Goal: Book appointment/travel/reservation

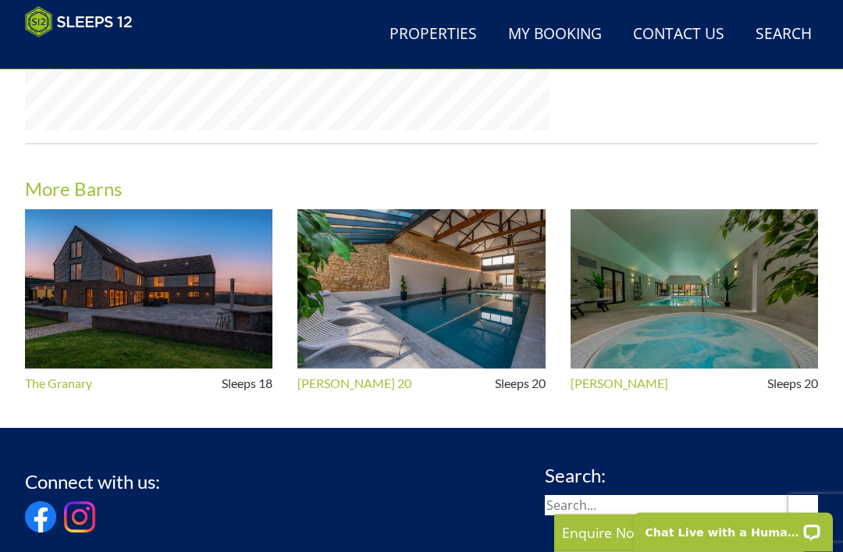
scroll to position [1406, 0]
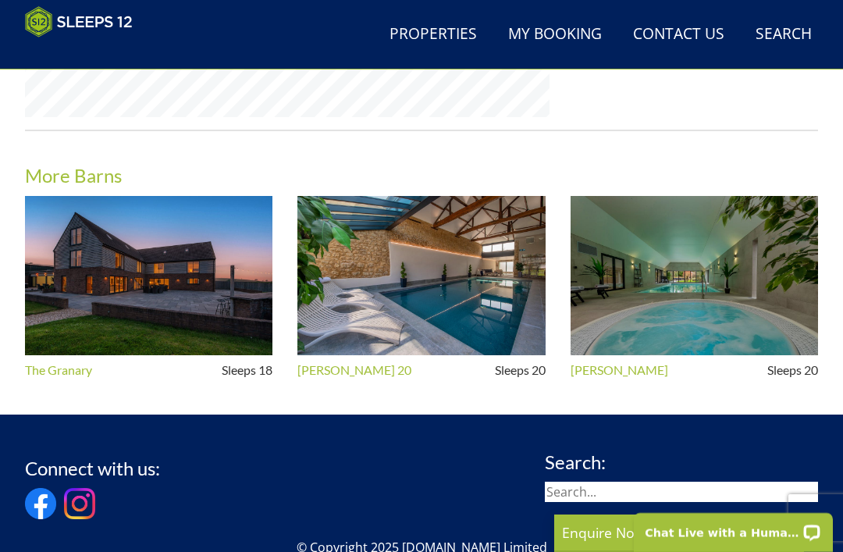
click at [712, 312] on img at bounding box center [695, 276] width 248 height 160
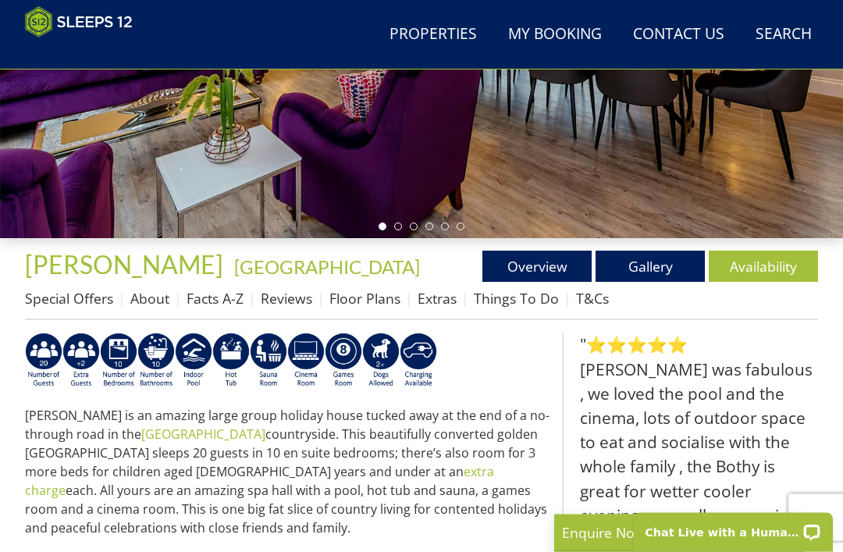
scroll to position [360, 0]
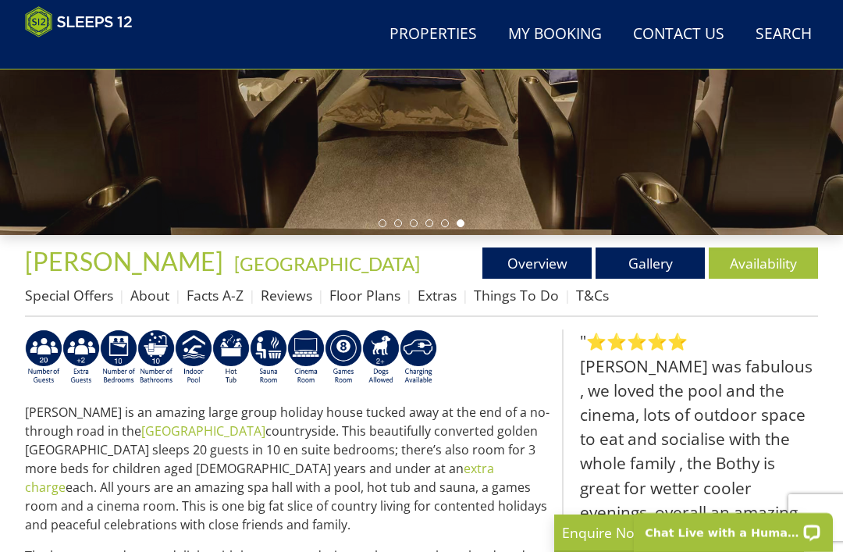
click at [779, 275] on link "Availability" at bounding box center [763, 263] width 109 height 31
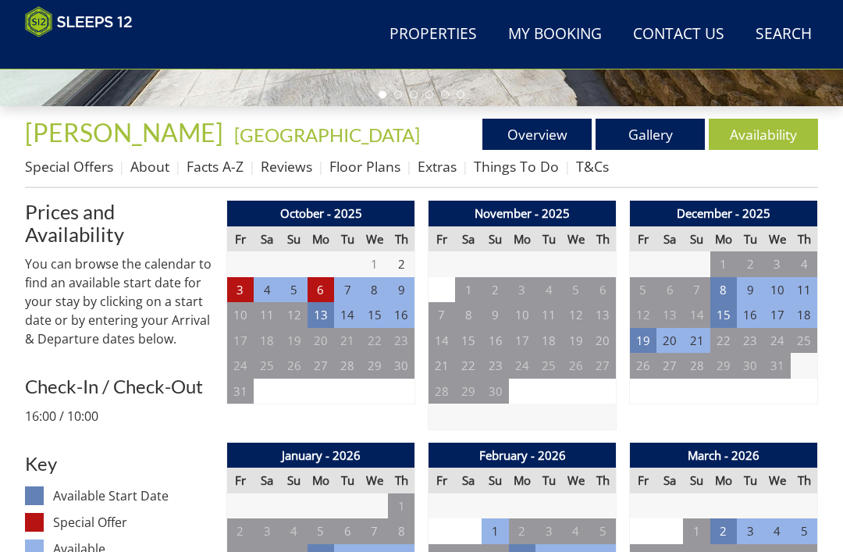
scroll to position [475, 0]
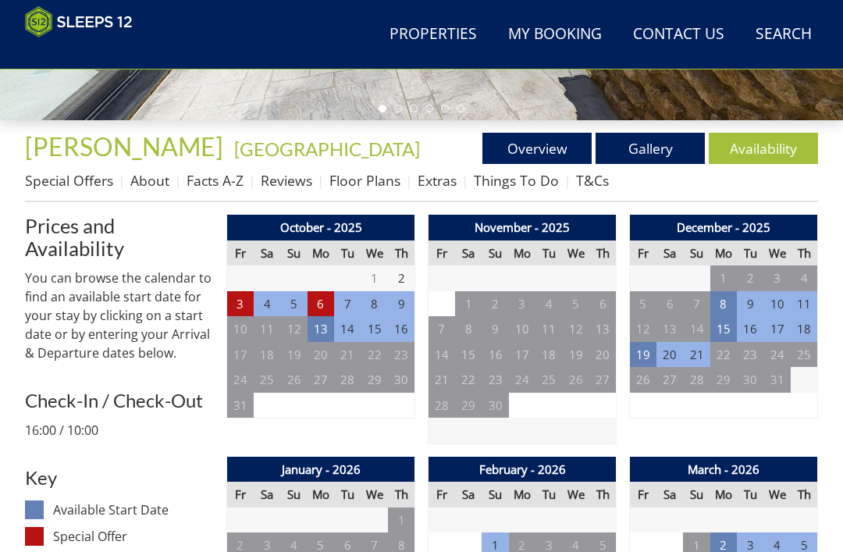
click at [549, 326] on td "11" at bounding box center [549, 329] width 27 height 26
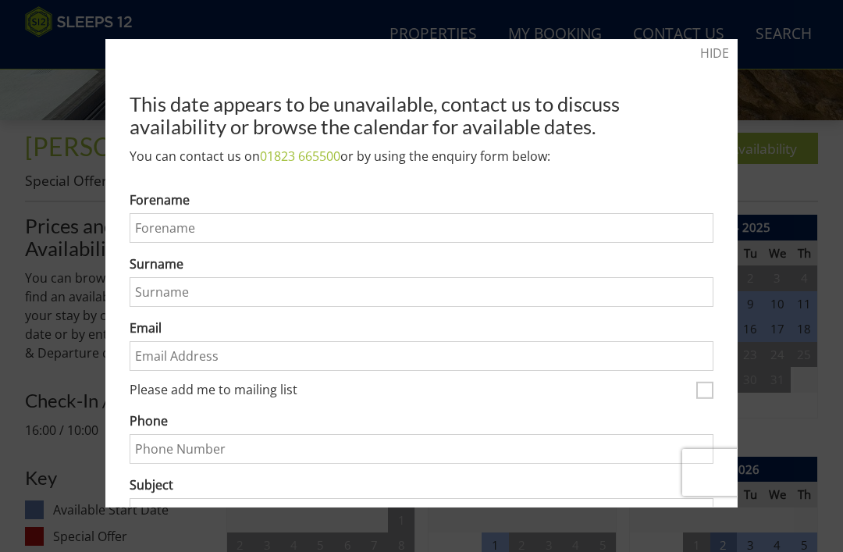
click at [719, 47] on link "HIDE" at bounding box center [714, 53] width 29 height 19
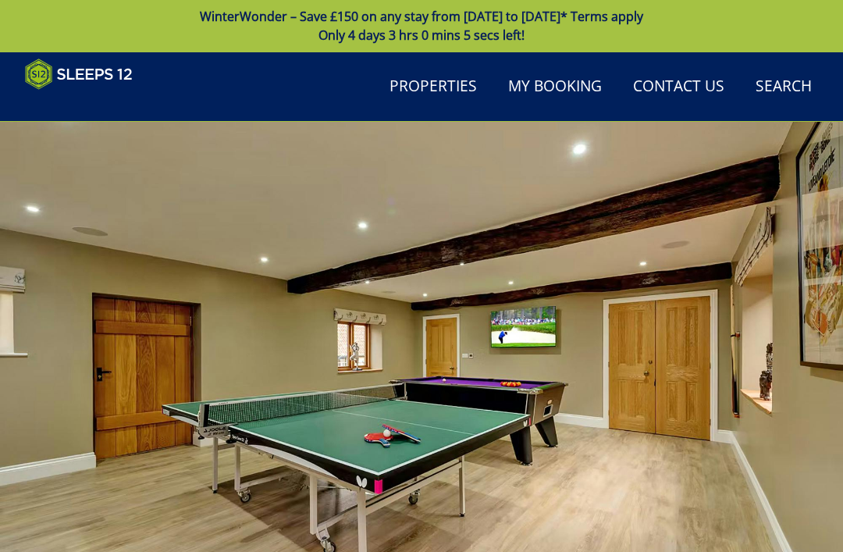
scroll to position [0, 0]
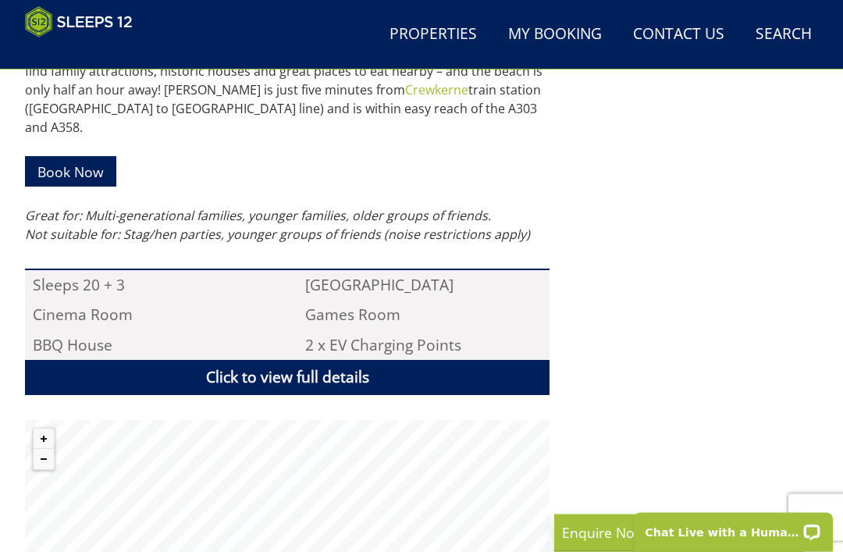
scroll to position [918, 0]
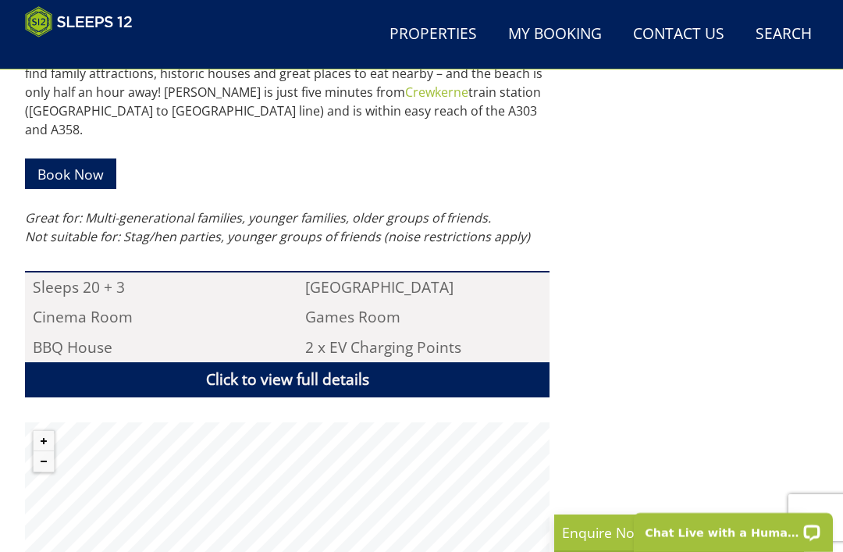
click at [457, 362] on link "Click to view full details" at bounding box center [287, 379] width 525 height 35
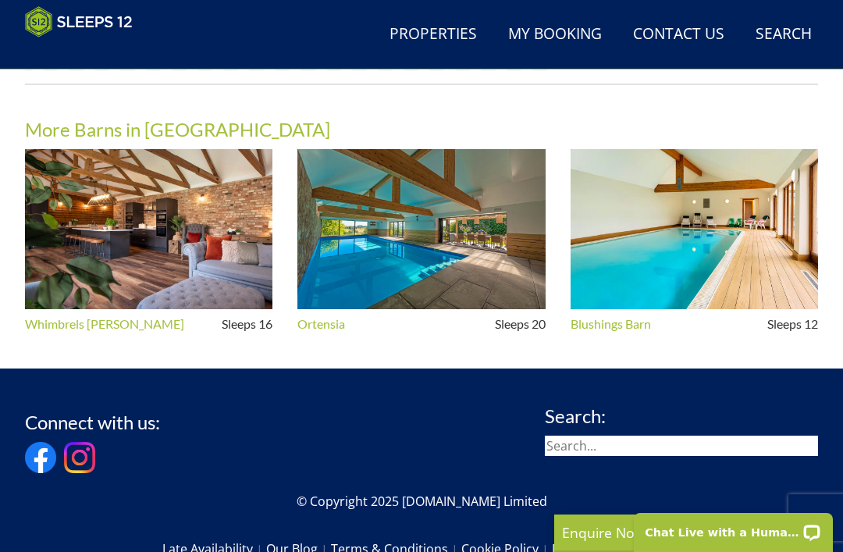
scroll to position [2756, 0]
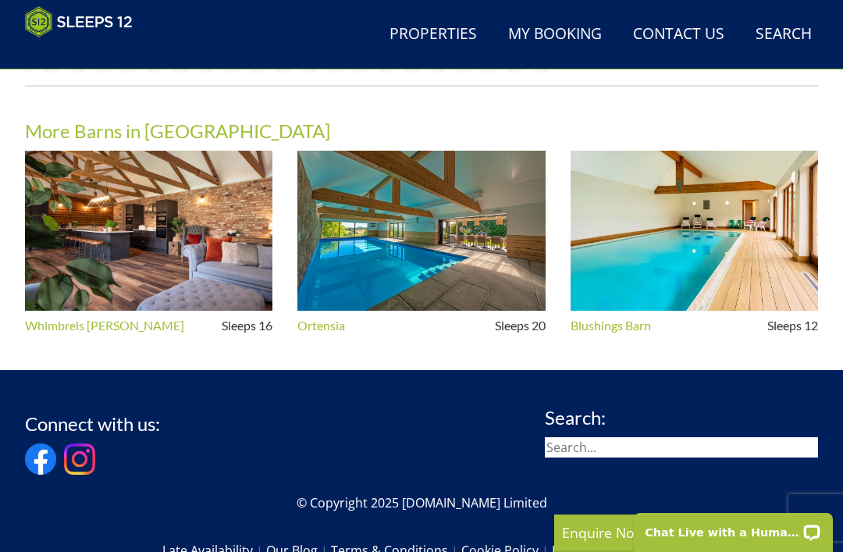
click at [802, 241] on img at bounding box center [695, 231] width 248 height 160
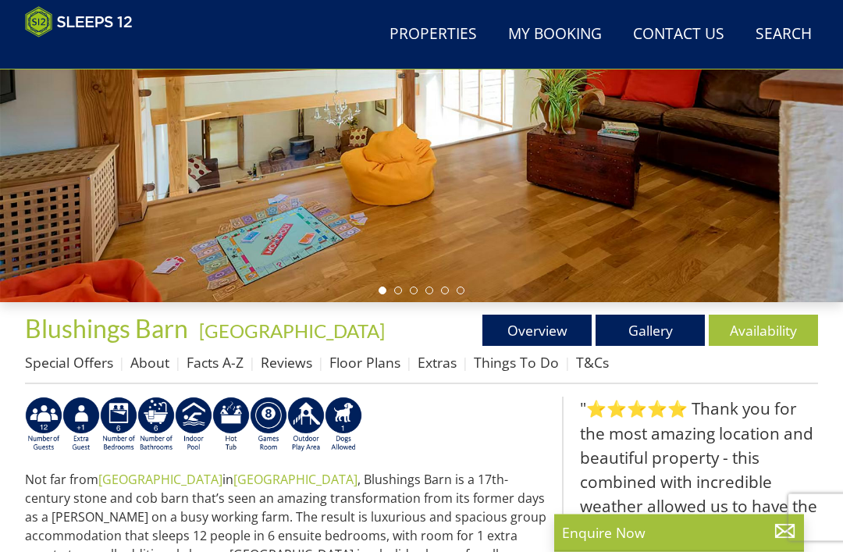
scroll to position [293, 0]
click at [793, 344] on link "Availability" at bounding box center [763, 330] width 109 height 31
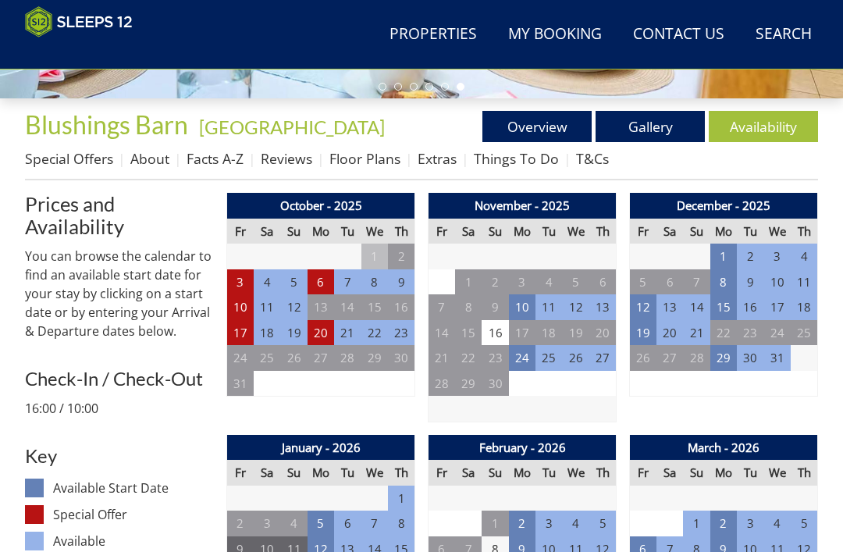
scroll to position [497, 0]
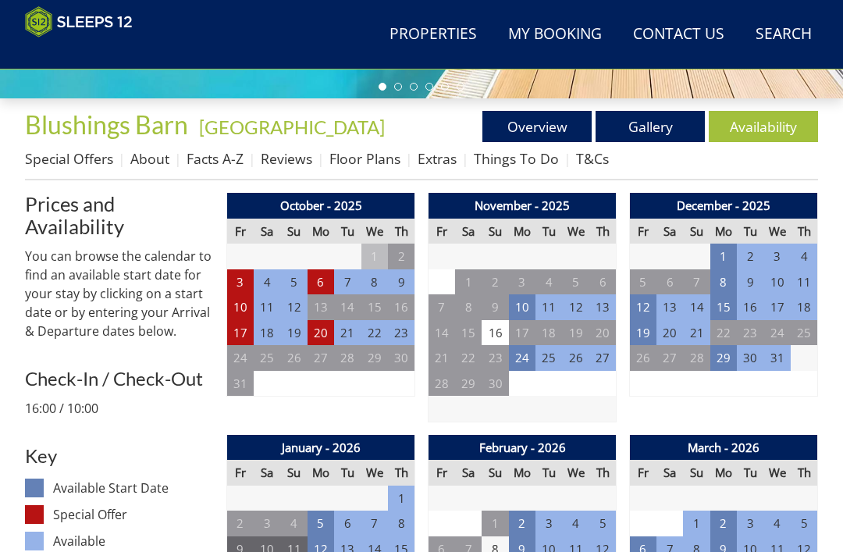
click at [503, 331] on td "16" at bounding box center [495, 333] width 27 height 26
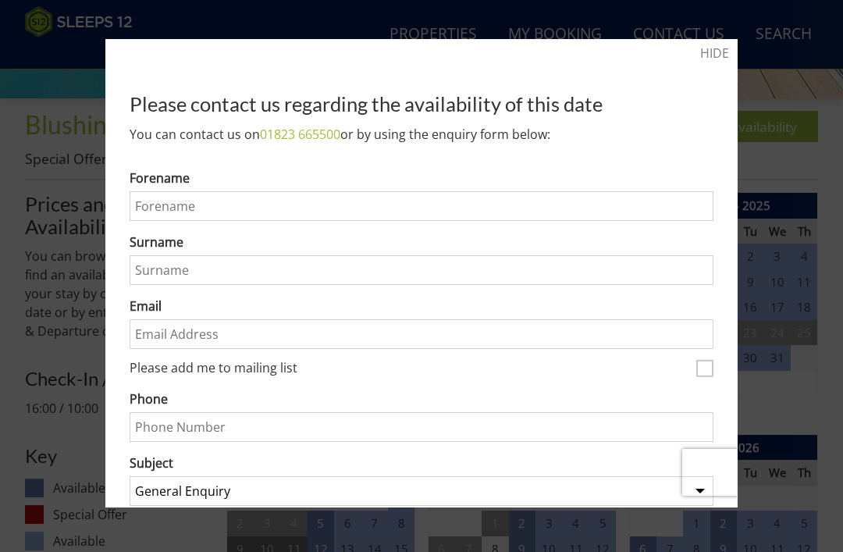
click at [721, 55] on link "HIDE" at bounding box center [714, 53] width 29 height 19
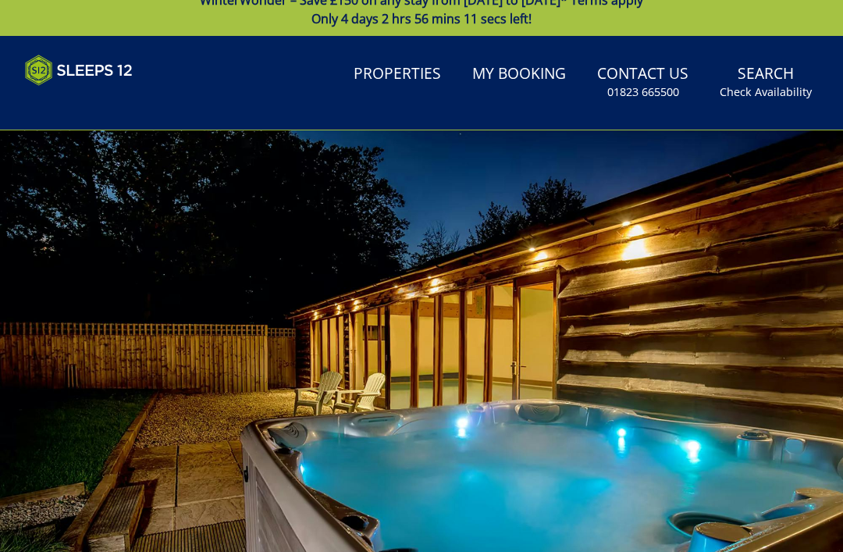
scroll to position [19, 0]
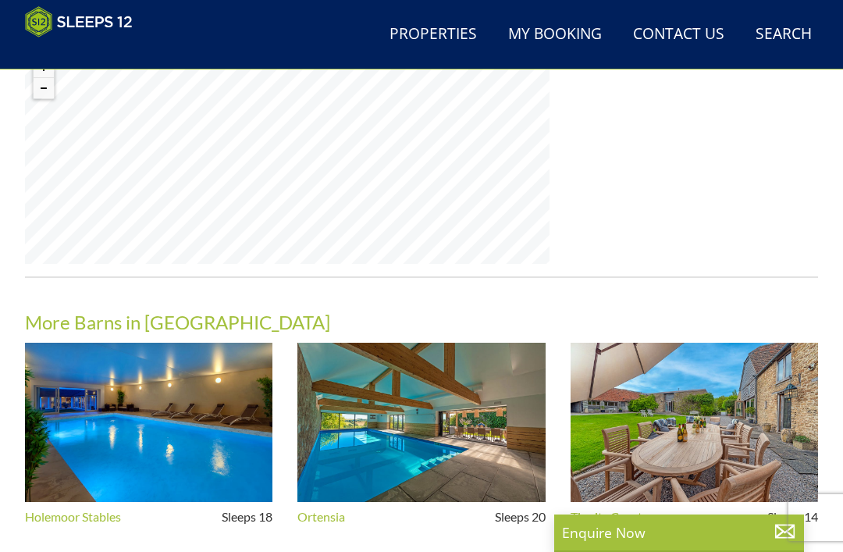
scroll to position [1260, 0]
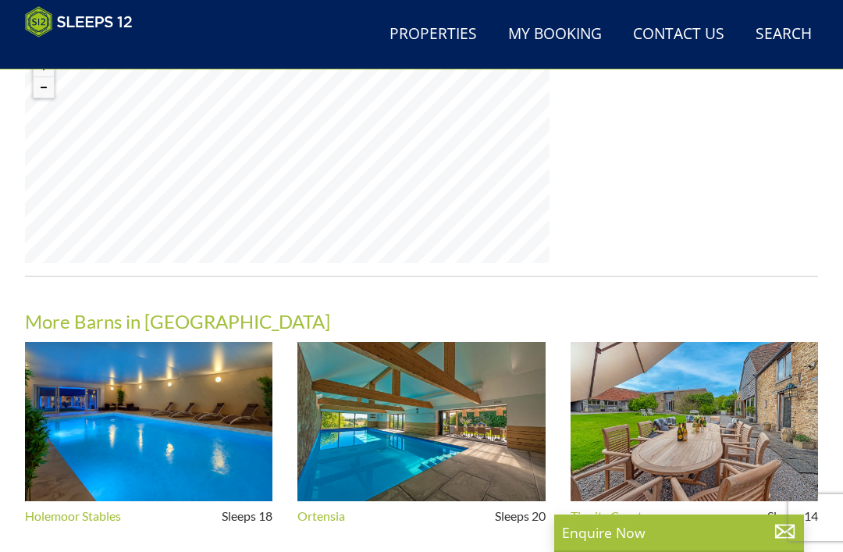
click at [203, 382] on img at bounding box center [149, 422] width 248 height 160
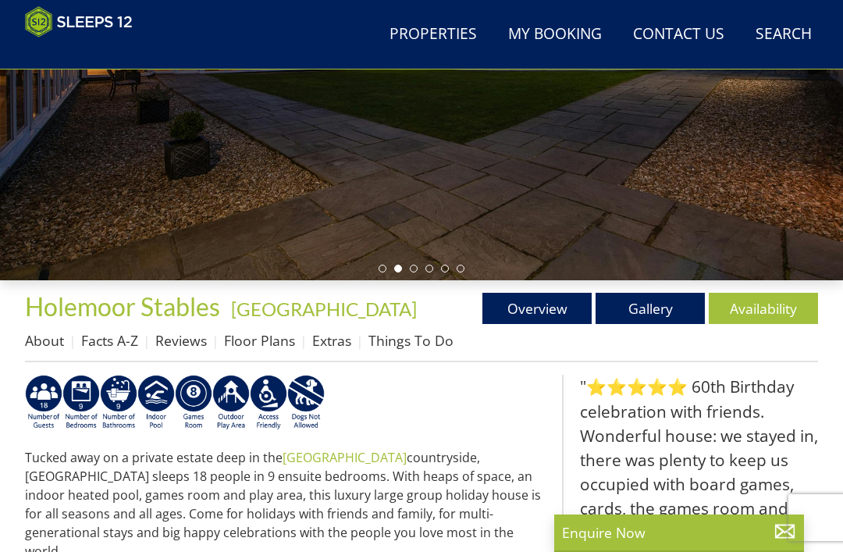
scroll to position [326, 0]
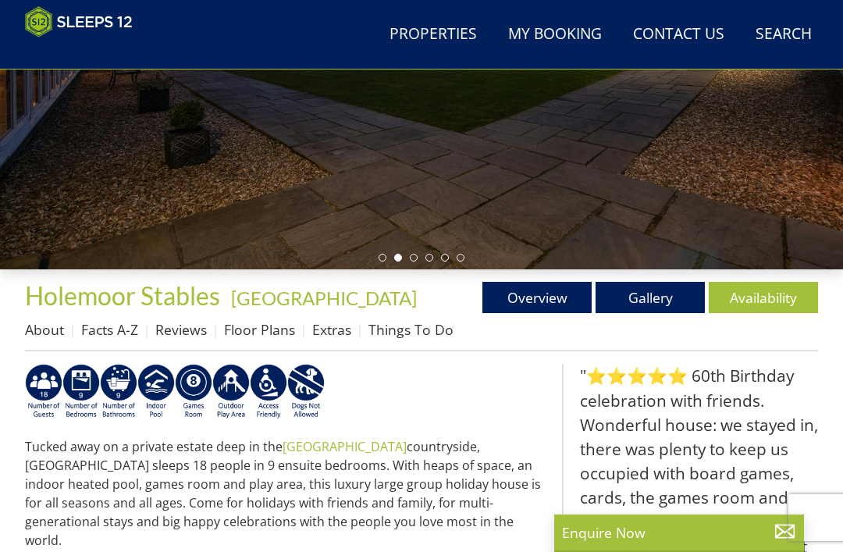
click at [762, 295] on link "Availability" at bounding box center [763, 297] width 109 height 31
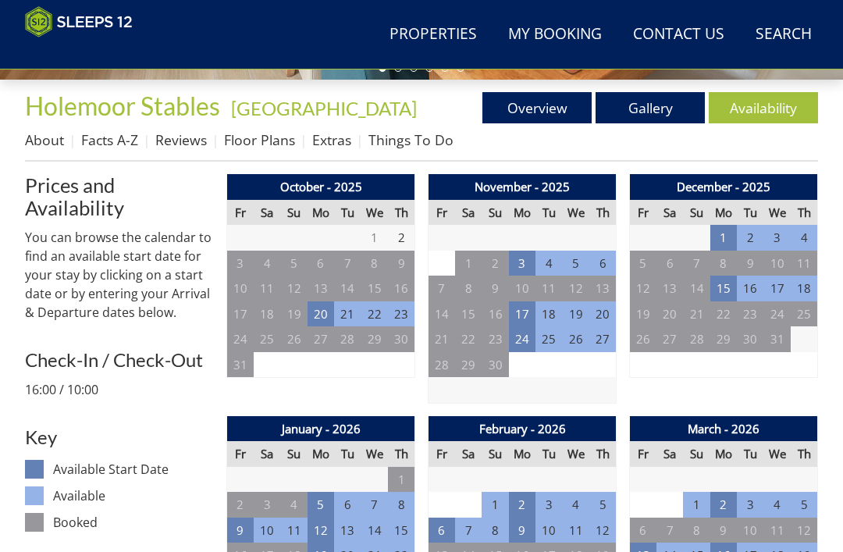
scroll to position [516, 0]
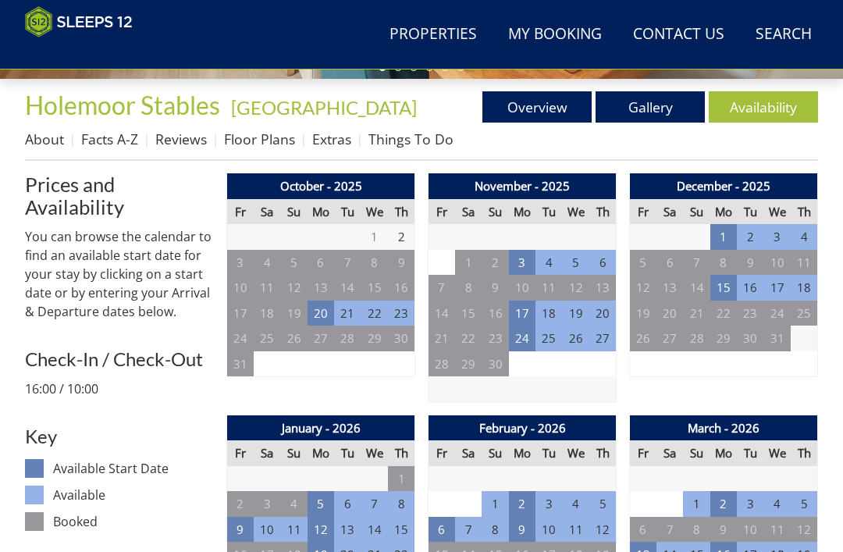
click at [522, 307] on td "17" at bounding box center [522, 314] width 27 height 26
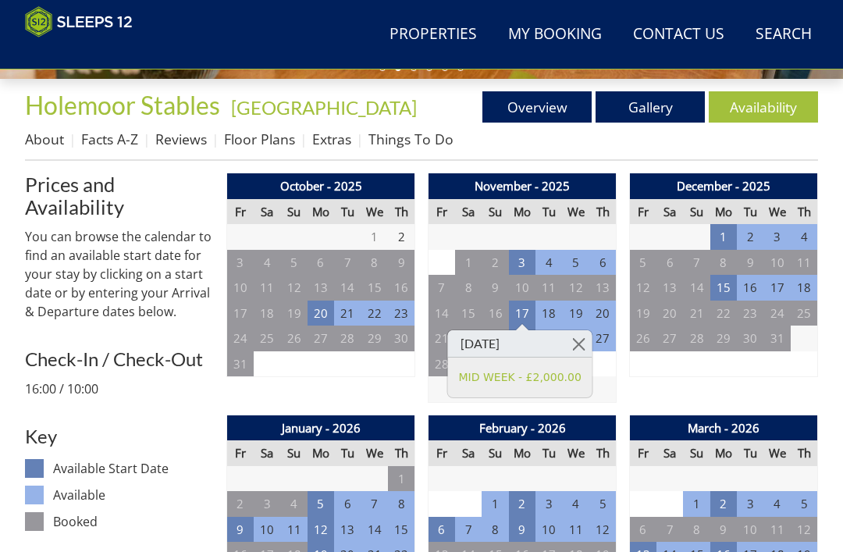
click at [541, 307] on td "18" at bounding box center [549, 314] width 27 height 26
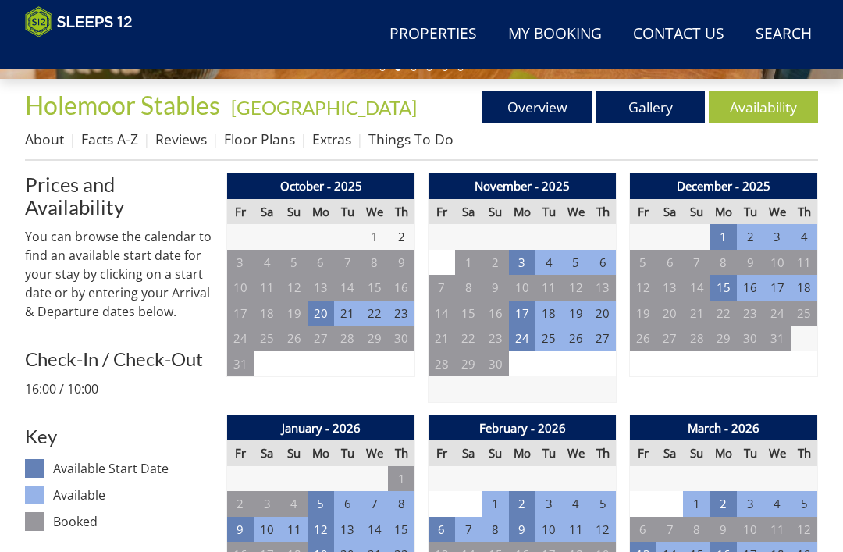
click at [540, 320] on td "18" at bounding box center [549, 314] width 27 height 26
click at [549, 312] on td "18" at bounding box center [549, 314] width 27 height 26
click at [553, 308] on td "18" at bounding box center [549, 314] width 27 height 26
click at [515, 315] on td "17" at bounding box center [522, 314] width 27 height 26
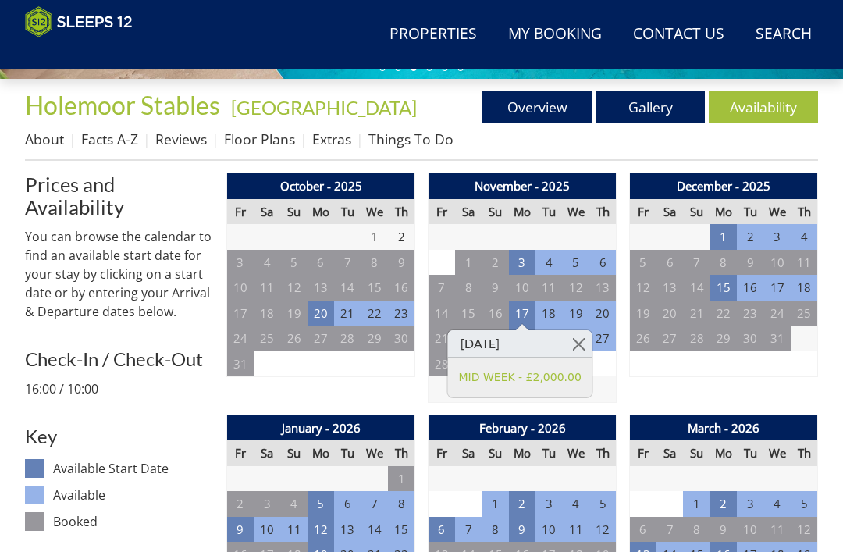
click at [581, 344] on link at bounding box center [578, 343] width 27 height 27
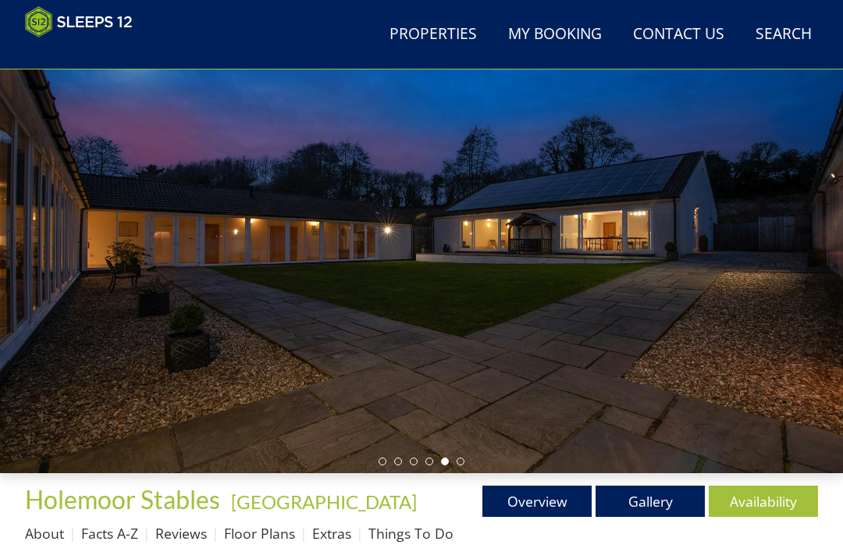
scroll to position [0, 0]
